Goal: Task Accomplishment & Management: Manage account settings

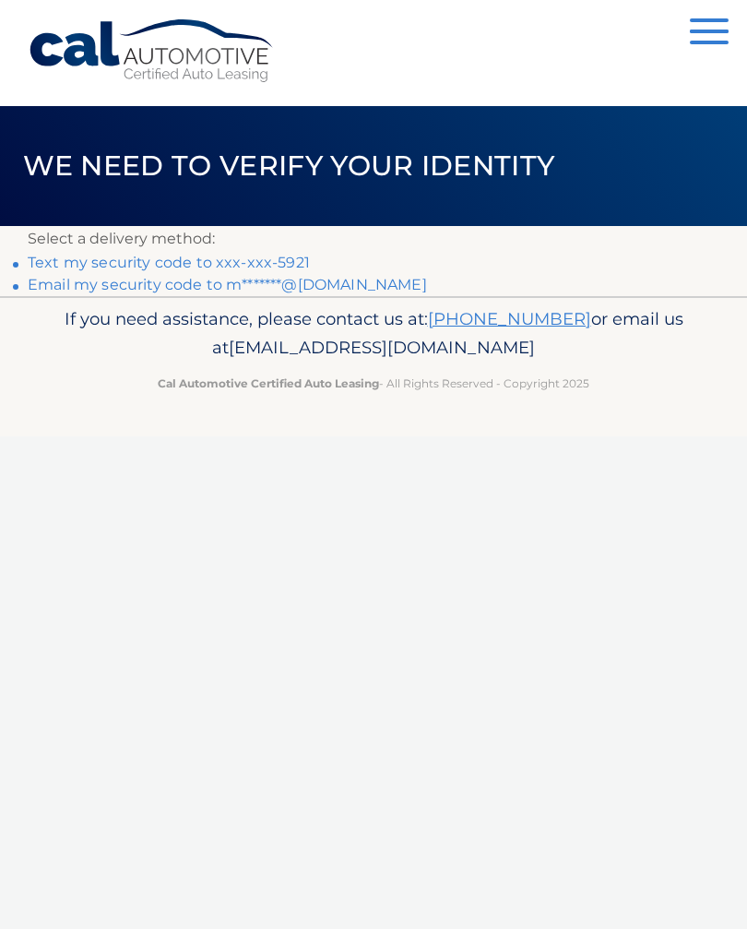
click at [243, 263] on link "Text my security code to xxx-xxx-5921" at bounding box center [169, 263] width 282 height 18
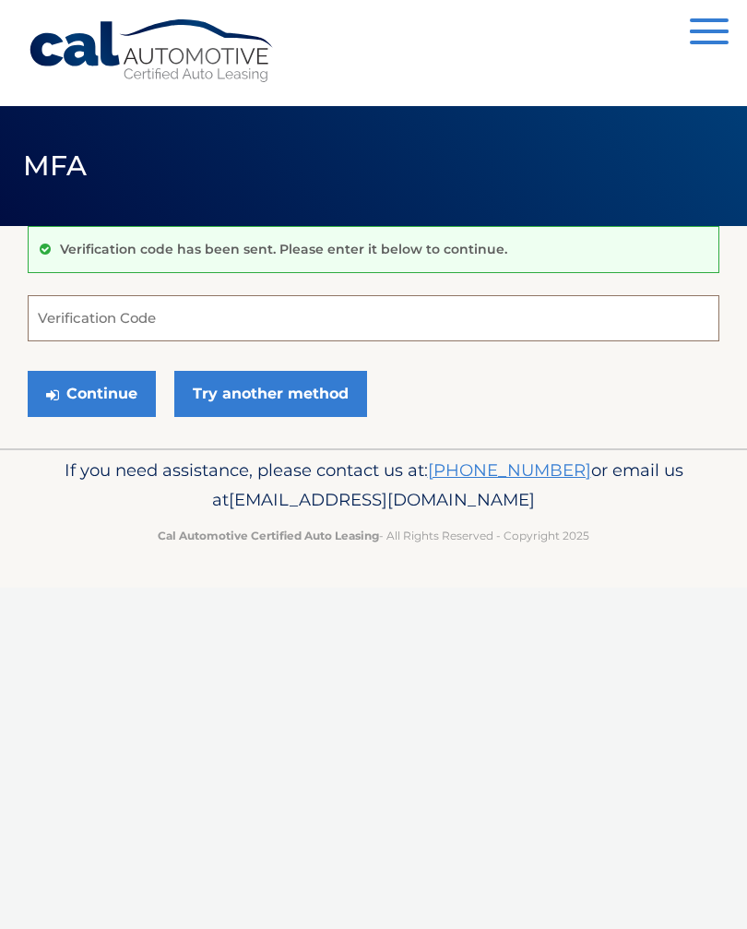
click at [200, 314] on input "Verification Code" at bounding box center [374, 318] width 692 height 46
type input "398896"
click at [98, 390] on button "Continue" at bounding box center [92, 394] width 128 height 46
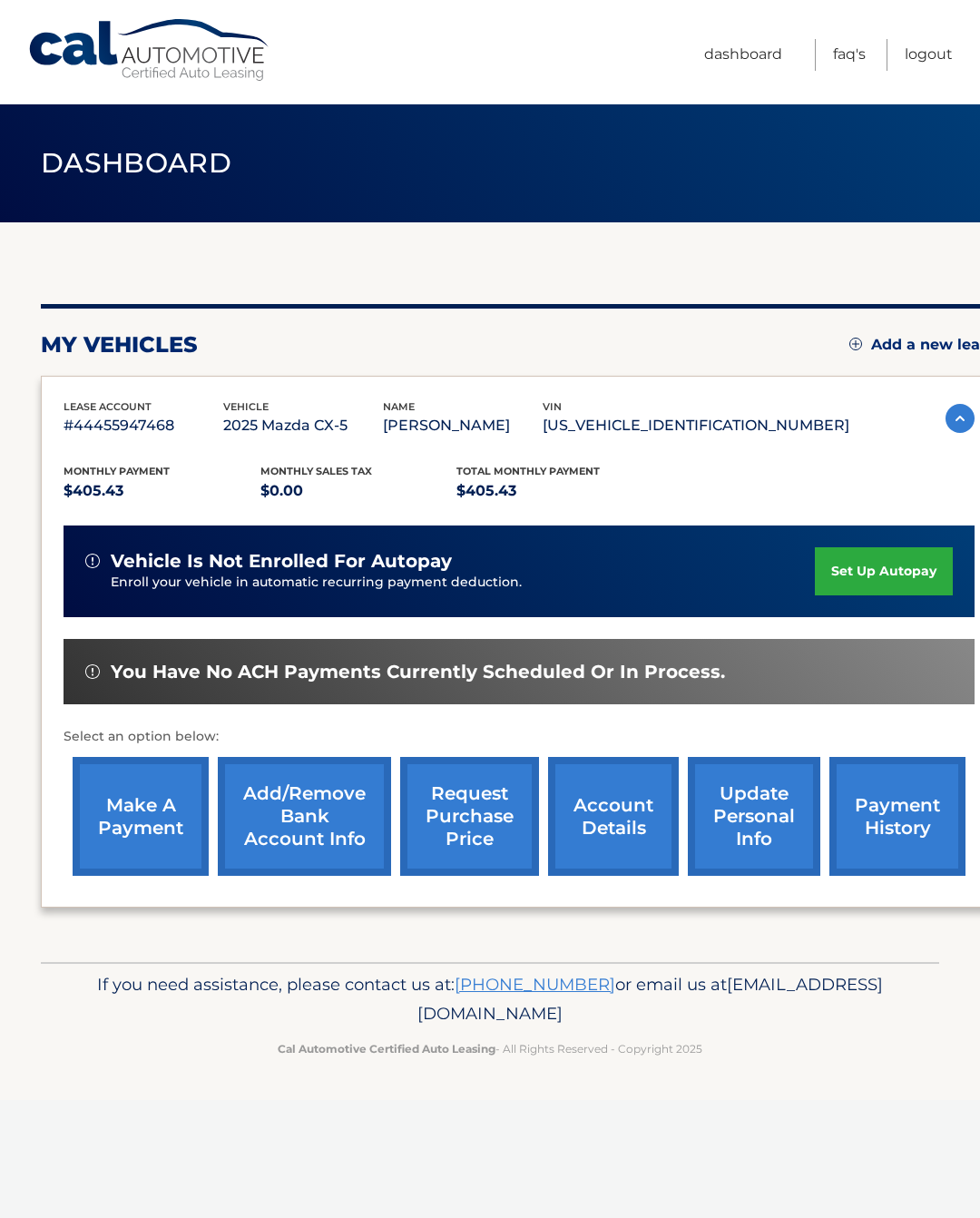
click at [134, 813] on link "make a payment" at bounding box center [141, 816] width 136 height 119
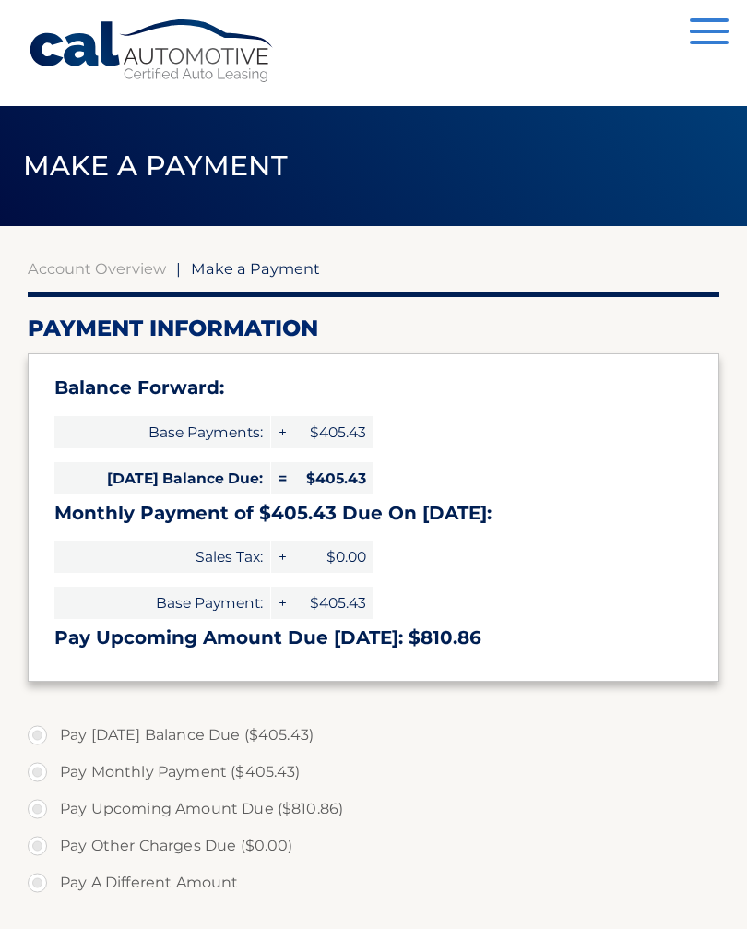
select select "NDA0N2M5ZDQtYWVlMS00MTk2LTg3NGQtZTI1N2MwNmM5Mjkw"
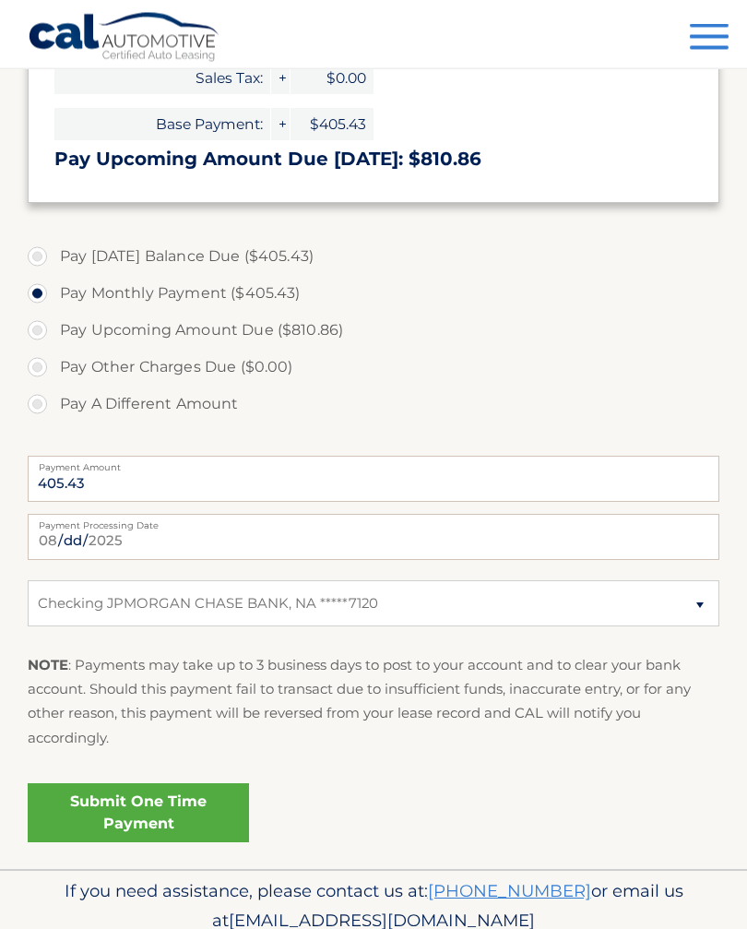
scroll to position [479, 0]
click at [198, 794] on link "Submit One Time Payment" at bounding box center [138, 812] width 221 height 59
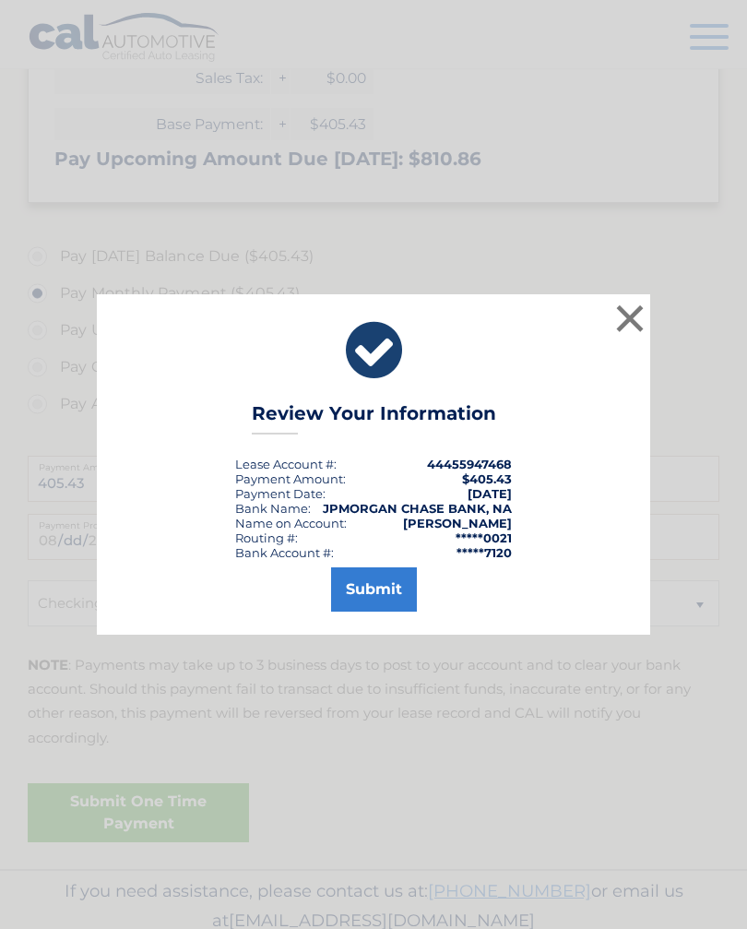
click at [381, 610] on button "Submit" at bounding box center [374, 589] width 86 height 44
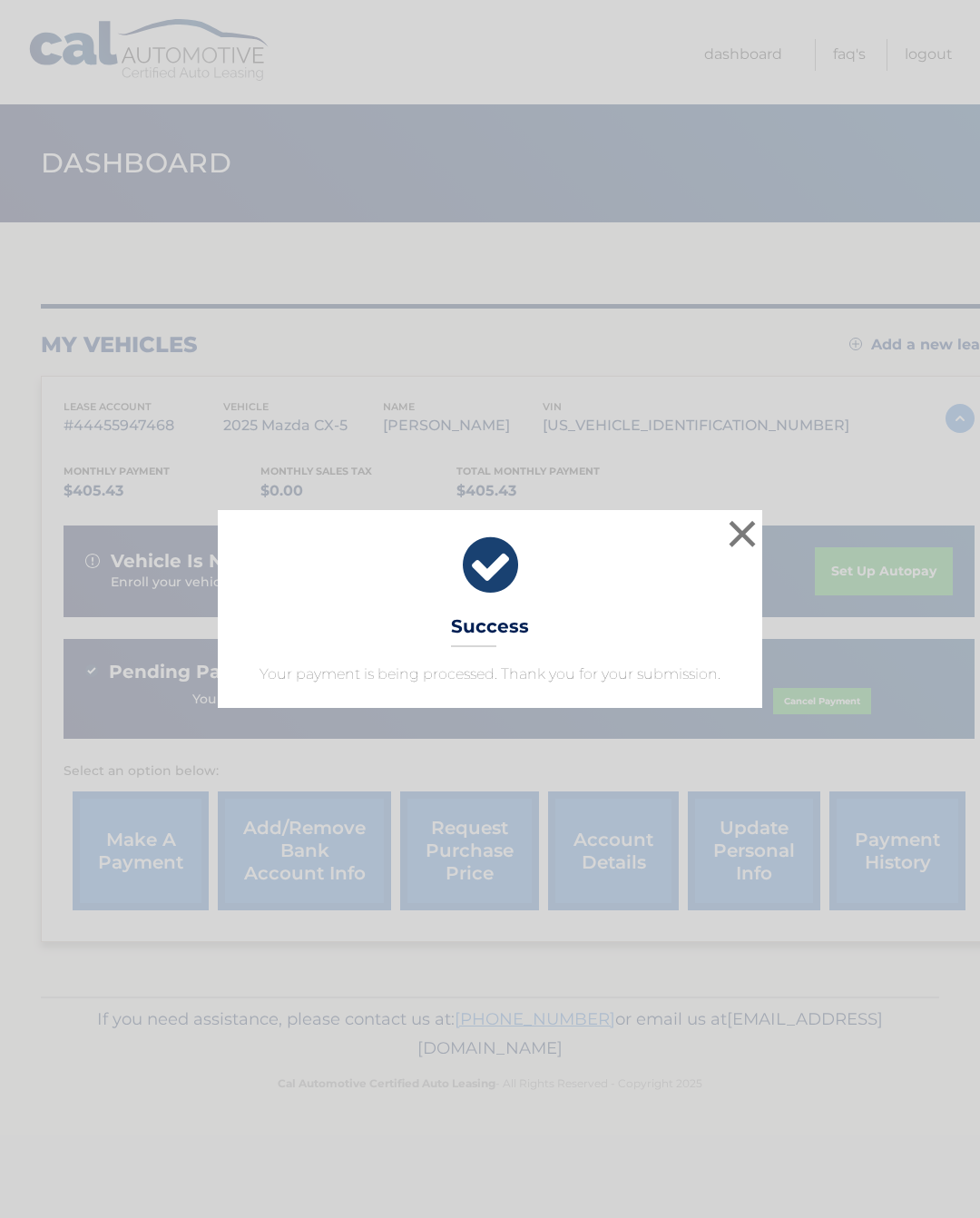
click at [741, 547] on button "×" at bounding box center [742, 533] width 36 height 36
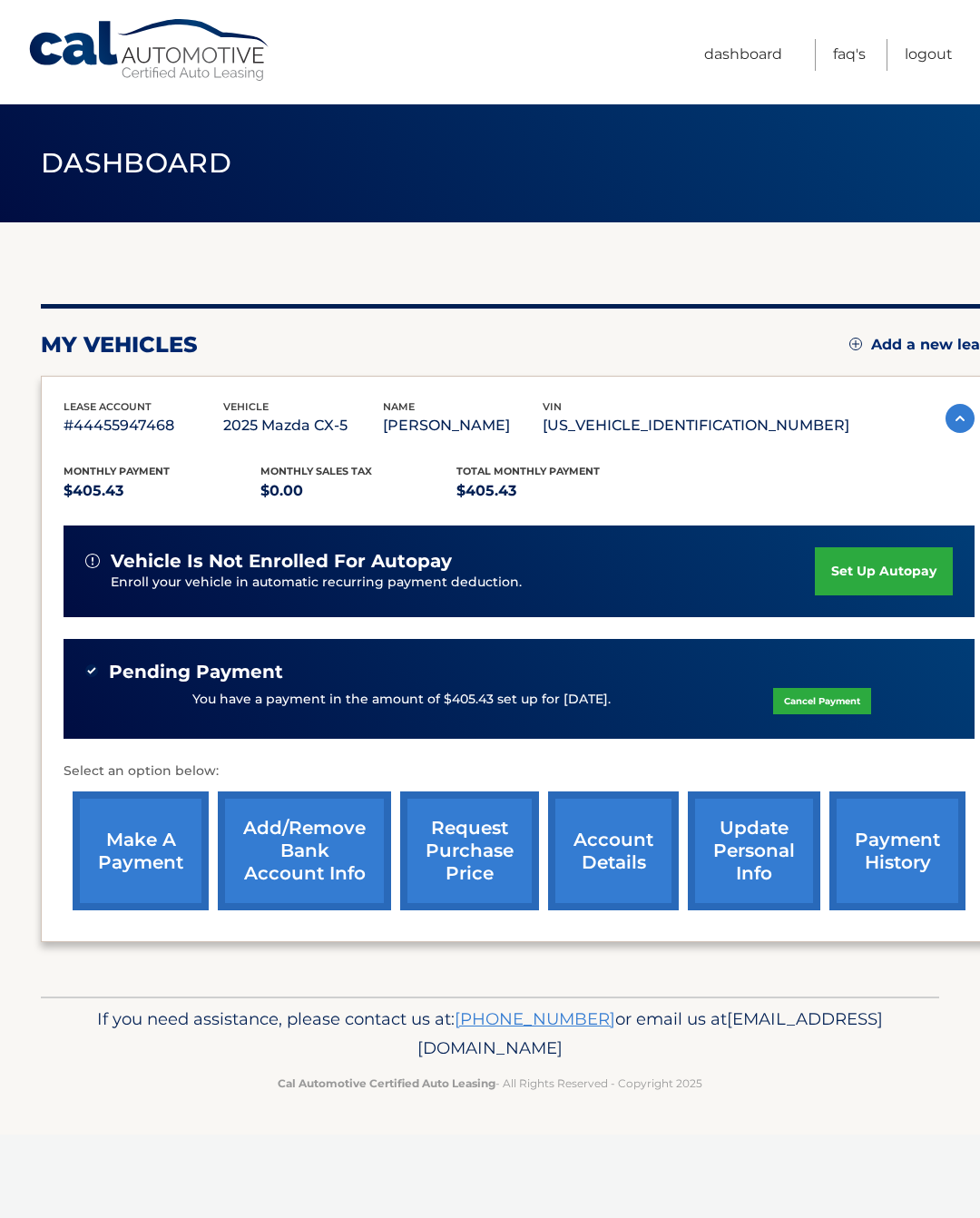
click at [926, 57] on link "Logout" at bounding box center [929, 55] width 48 height 31
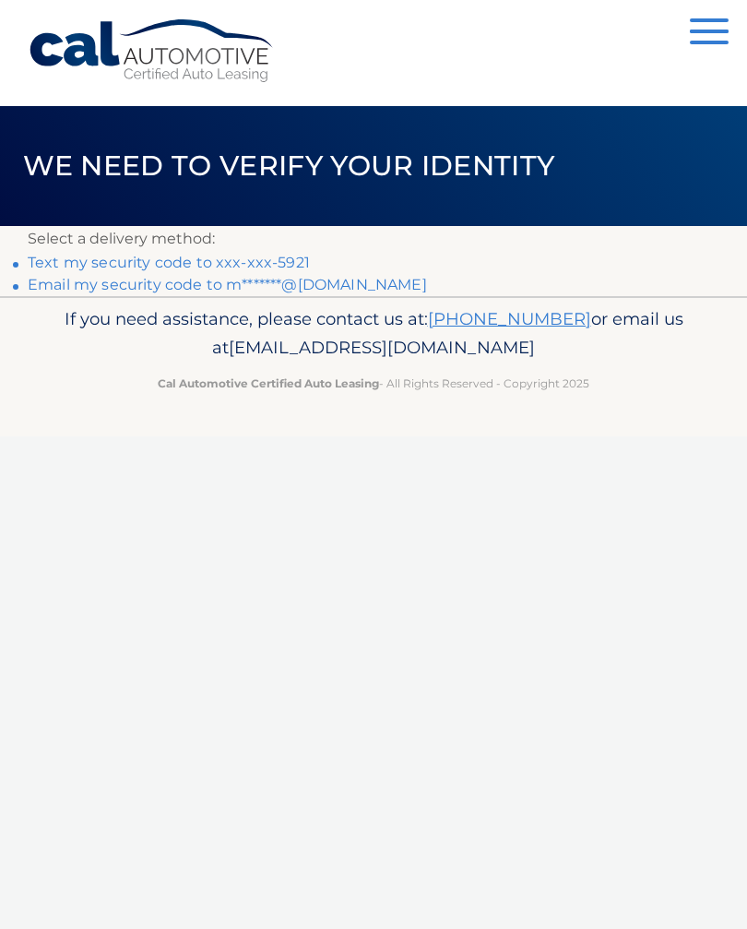
click at [713, 26] on button "Menu" at bounding box center [709, 33] width 39 height 30
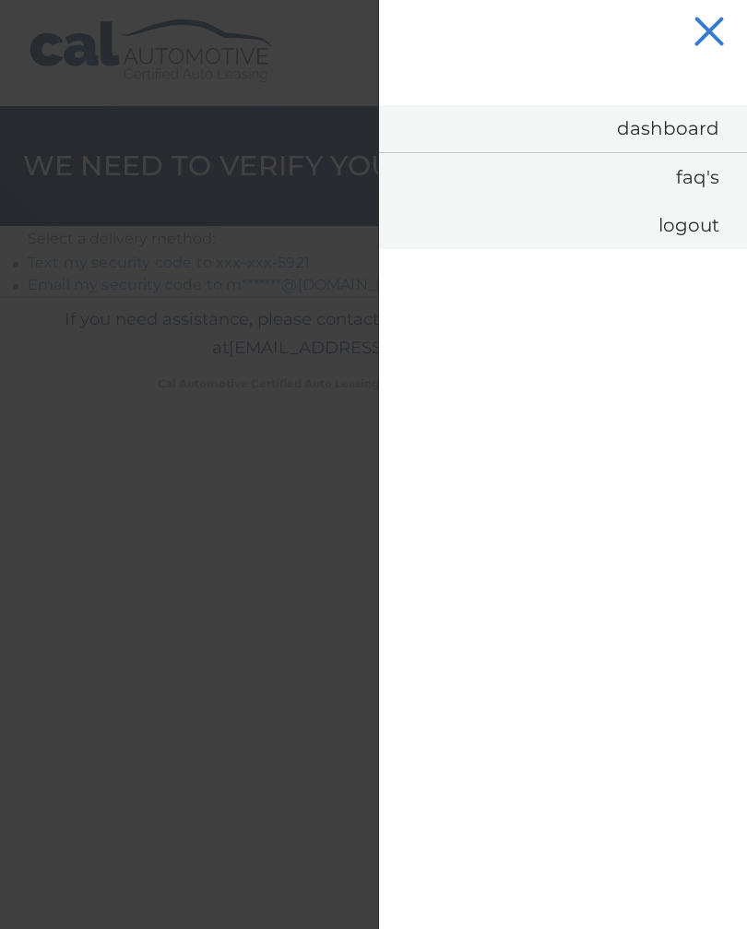
click at [687, 228] on link "Logout" at bounding box center [563, 225] width 368 height 48
